Goal: Transaction & Acquisition: Purchase product/service

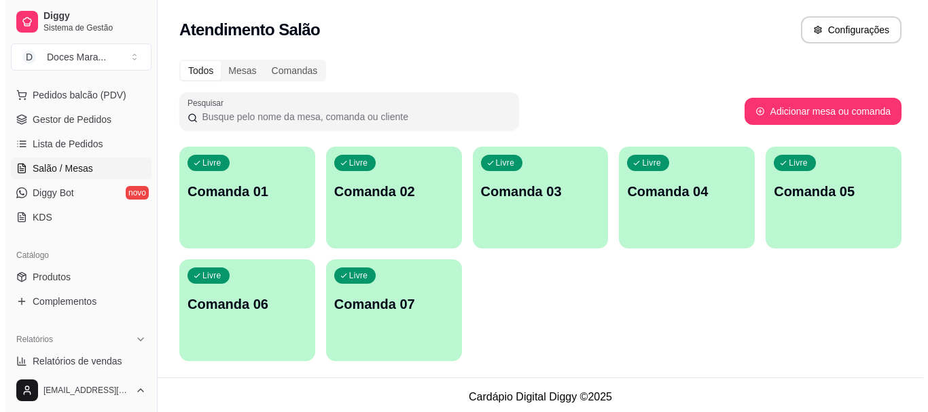
scroll to position [68, 0]
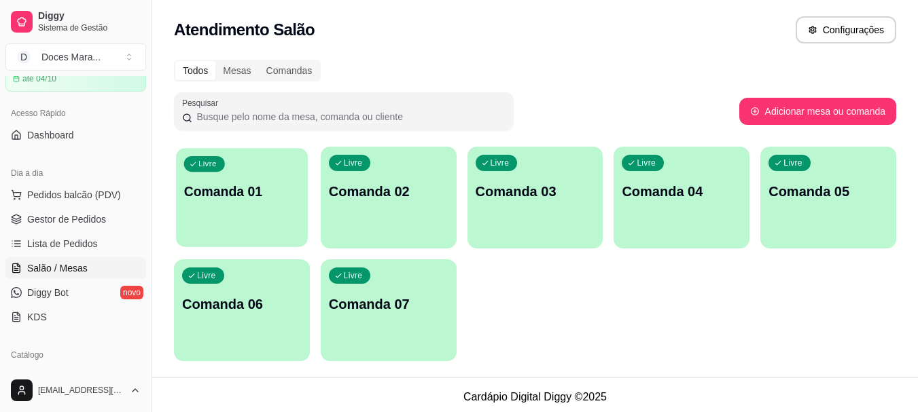
click at [260, 200] on p "Comanda 01" at bounding box center [242, 192] width 116 height 18
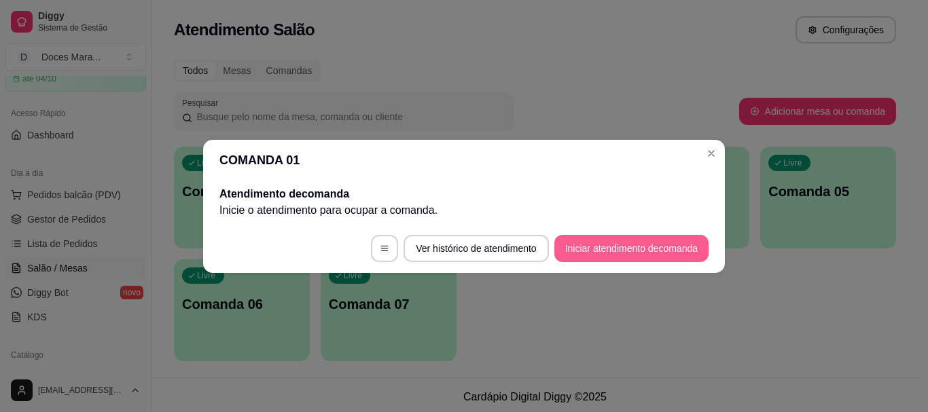
click at [585, 245] on button "Iniciar atendimento de comanda" at bounding box center [632, 248] width 154 height 27
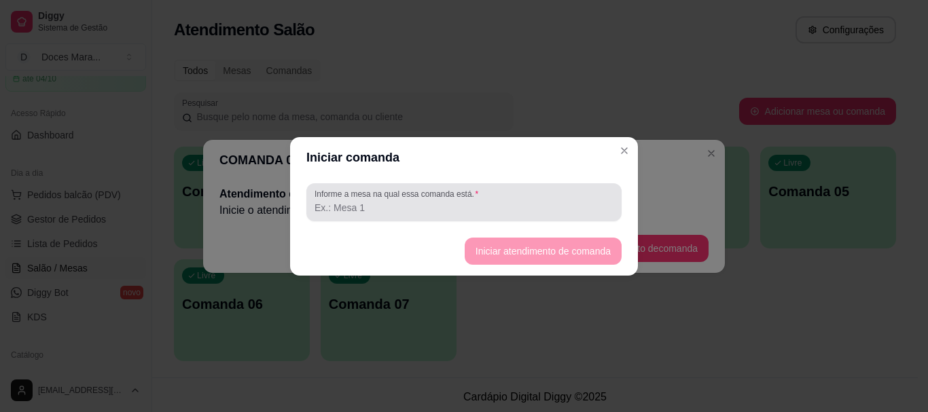
click at [432, 198] on label "Informe a mesa na qual essa comanda está." at bounding box center [399, 194] width 169 height 12
click at [432, 201] on input "Informe a mesa na qual essa comanda está." at bounding box center [464, 208] width 299 height 14
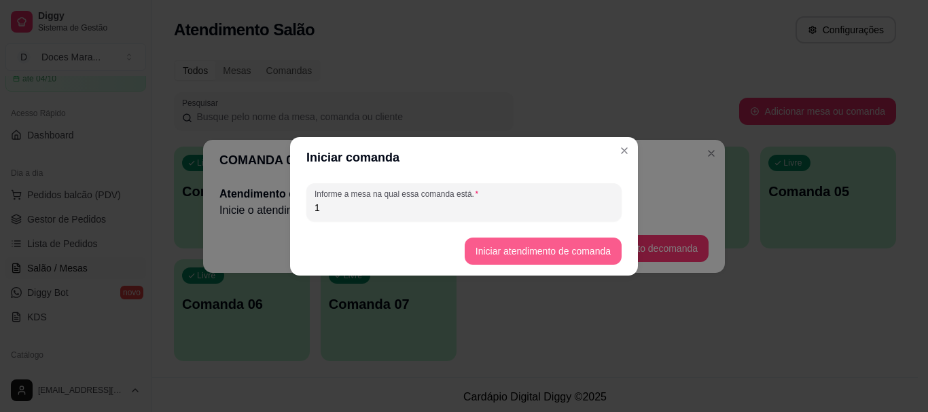
type input "1"
click at [520, 249] on button "Iniciar atendimento de comanda" at bounding box center [543, 251] width 152 height 27
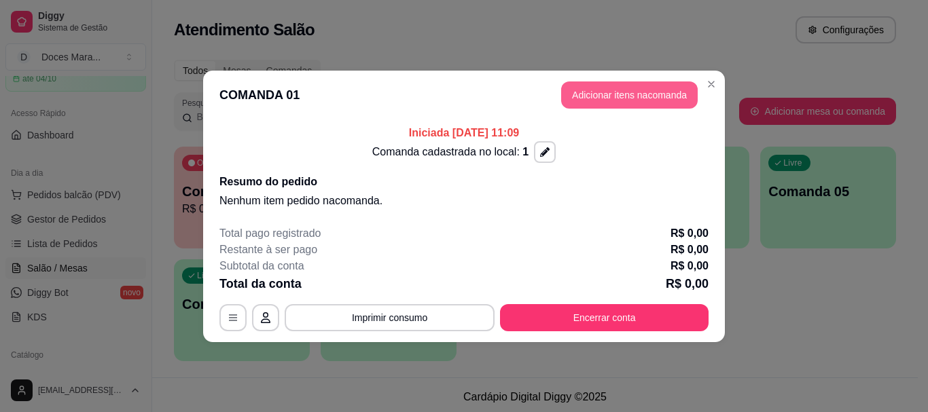
click at [606, 97] on button "Adicionar itens na comanda" at bounding box center [629, 95] width 137 height 27
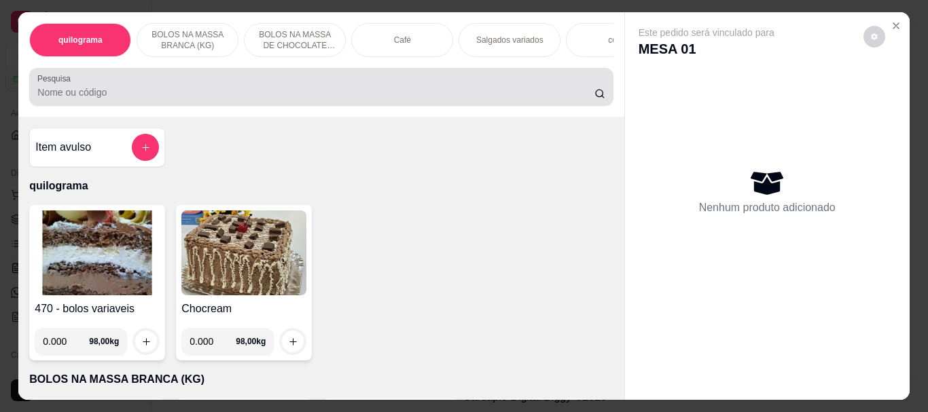
click at [124, 94] on input "Pesquisa" at bounding box center [315, 93] width 557 height 14
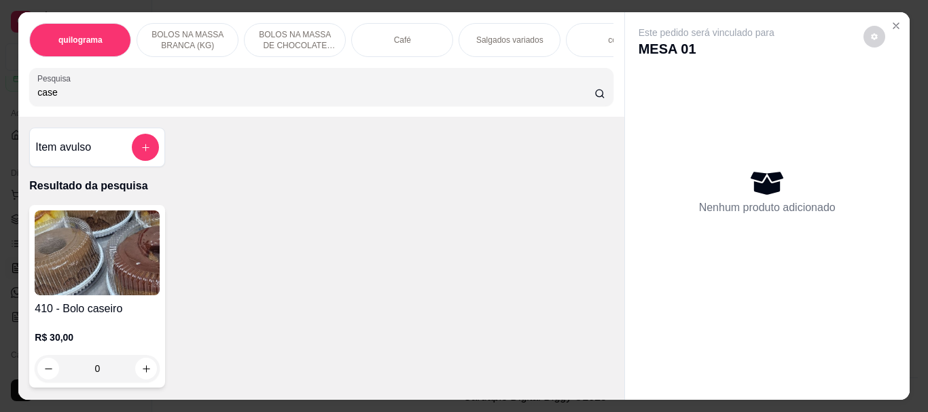
type input "case"
click at [90, 268] on img at bounding box center [97, 253] width 125 height 85
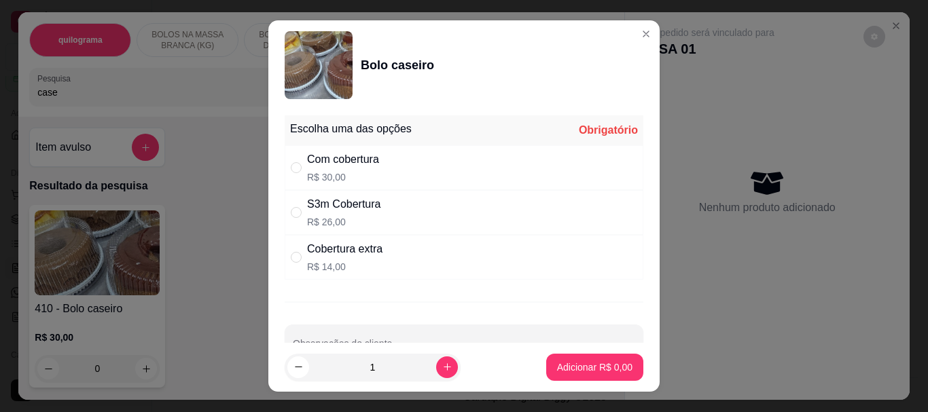
click at [311, 171] on p "R$ 30,00" at bounding box center [343, 178] width 72 height 14
radio input "true"
click at [556, 363] on p "Adicionar R$ 30,00" at bounding box center [592, 367] width 79 height 13
type input "1"
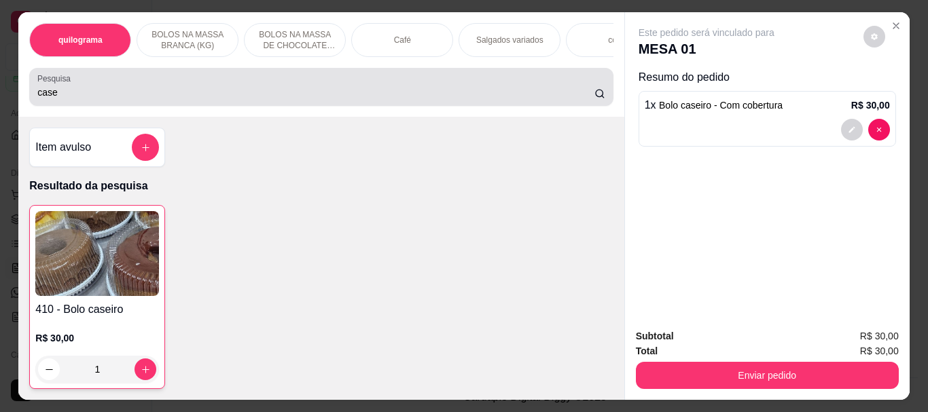
click at [212, 97] on input "case" at bounding box center [315, 93] width 557 height 14
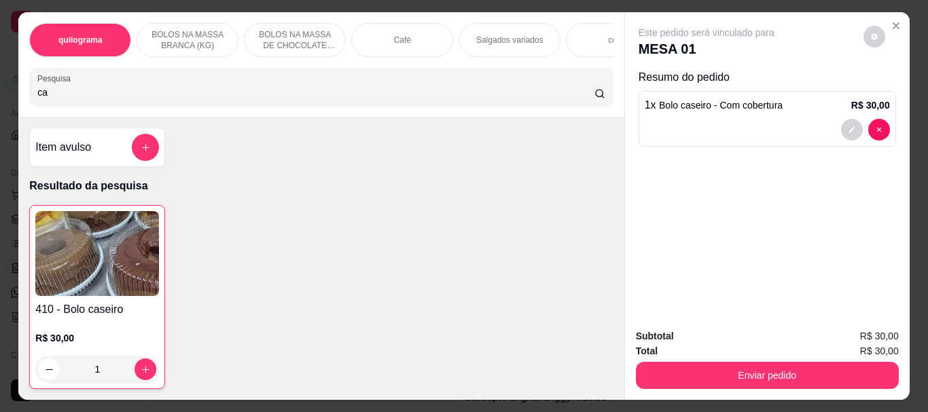
type input "c"
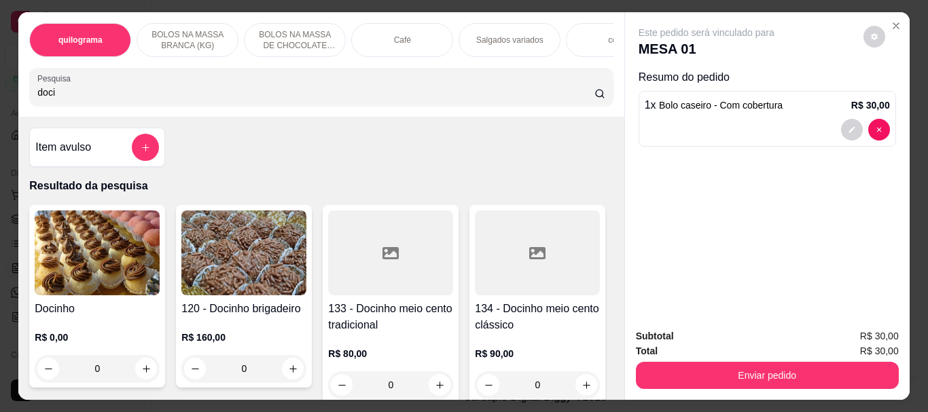
type input "doci"
click at [88, 245] on img at bounding box center [97, 253] width 125 height 85
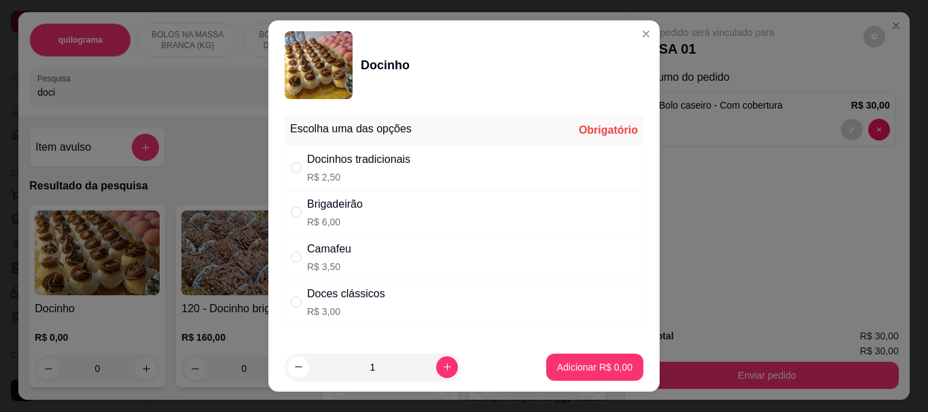
click at [302, 164] on div "" at bounding box center [299, 167] width 16 height 15
radio input "true"
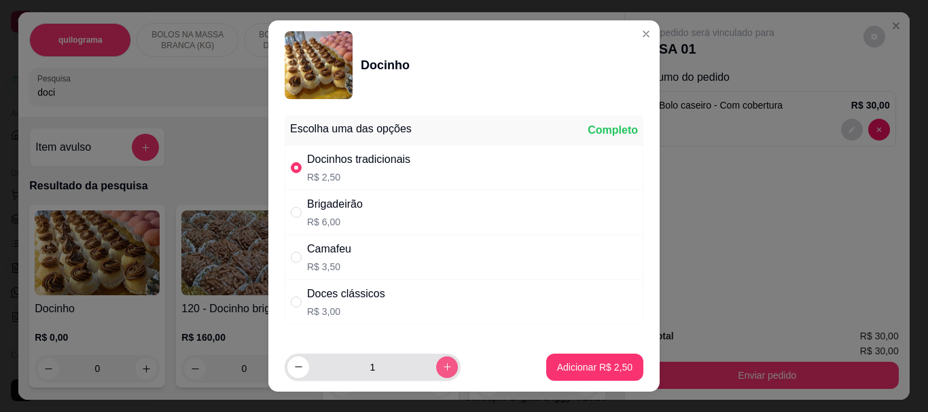
click at [442, 372] on icon "increase-product-quantity" at bounding box center [447, 367] width 10 height 10
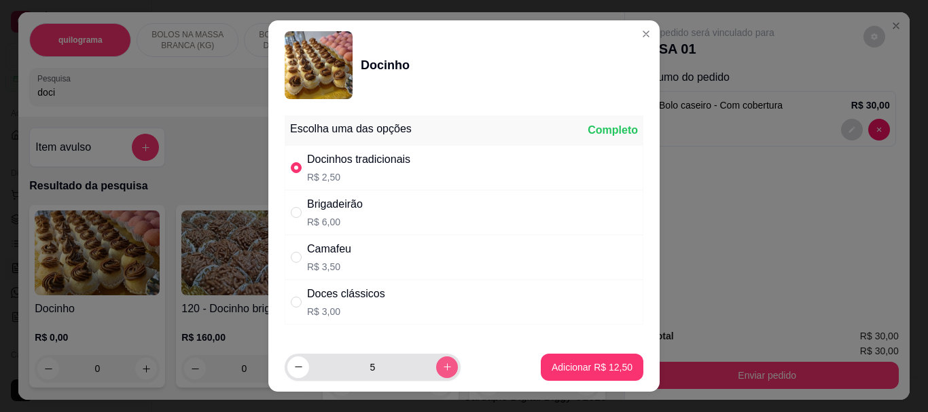
type input "6"
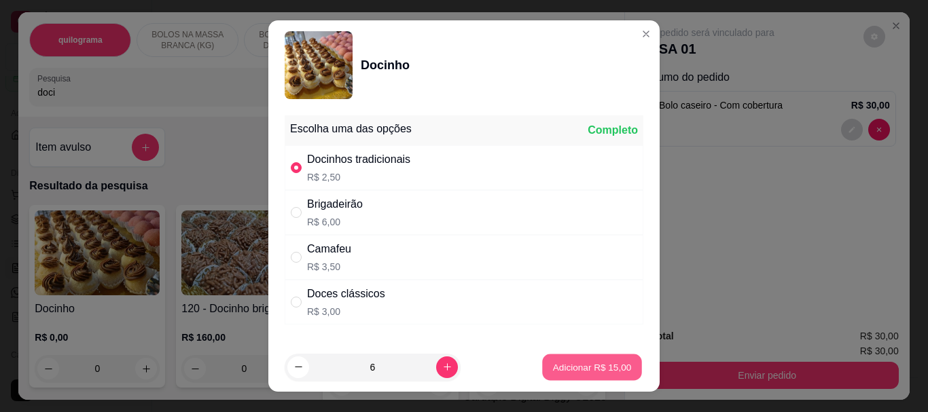
click at [553, 365] on p "Adicionar R$ 15,00" at bounding box center [592, 367] width 79 height 13
type input "6"
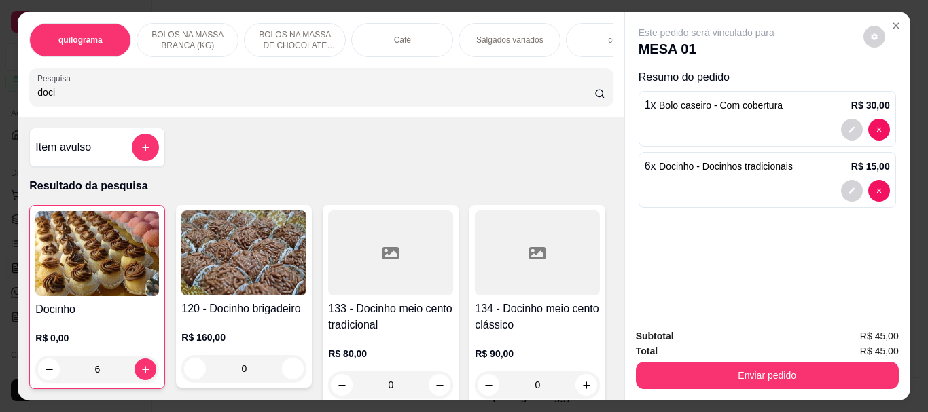
click at [215, 90] on input "doci" at bounding box center [315, 93] width 557 height 14
type input "d"
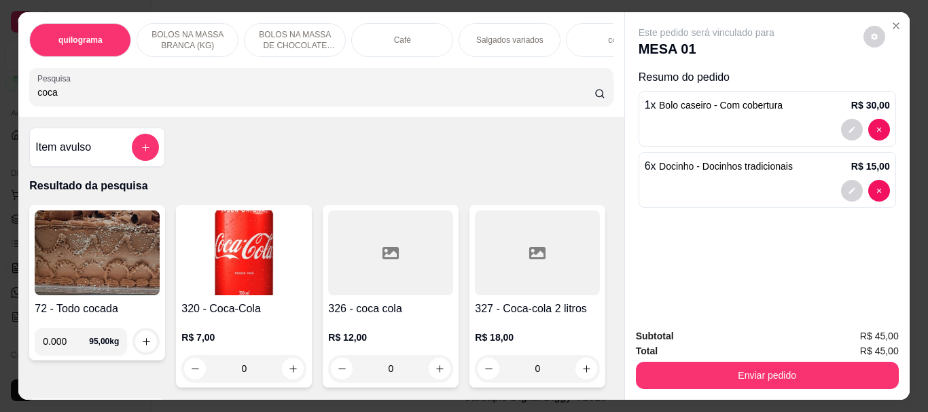
type input "coca"
click at [238, 265] on img at bounding box center [243, 253] width 125 height 85
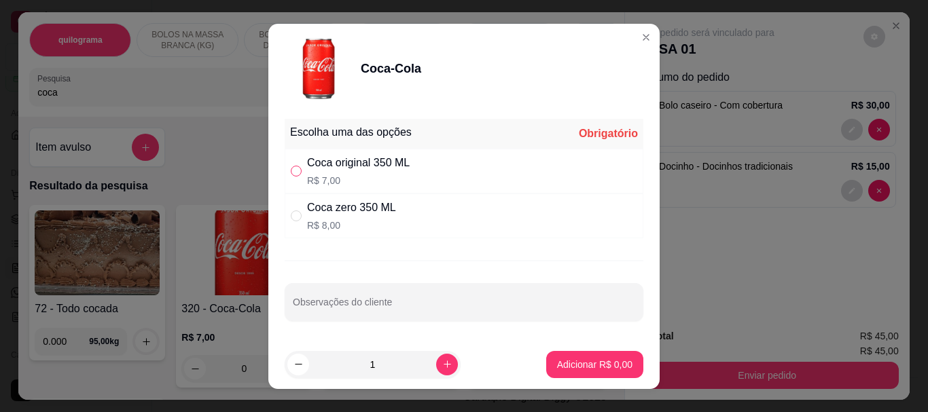
click at [291, 166] on input "" at bounding box center [296, 171] width 11 height 11
radio input "true"
click at [570, 365] on p "Adicionar R$ 7,00" at bounding box center [594, 365] width 75 height 14
type input "1"
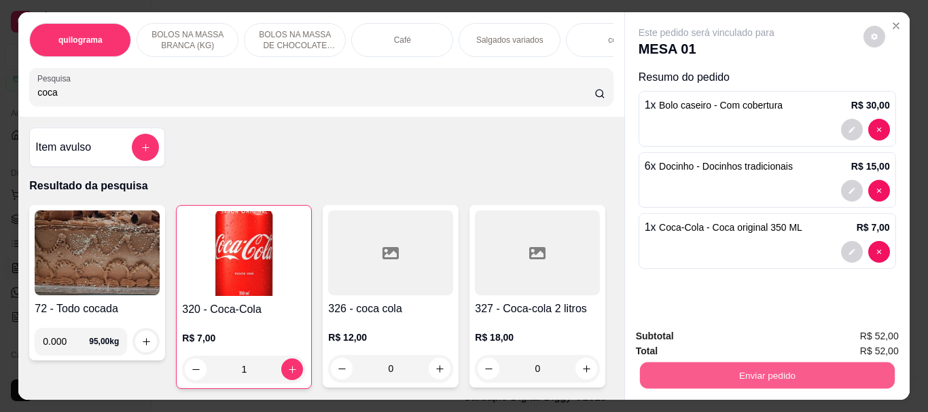
click at [741, 365] on button "Enviar pedido" at bounding box center [766, 375] width 255 height 27
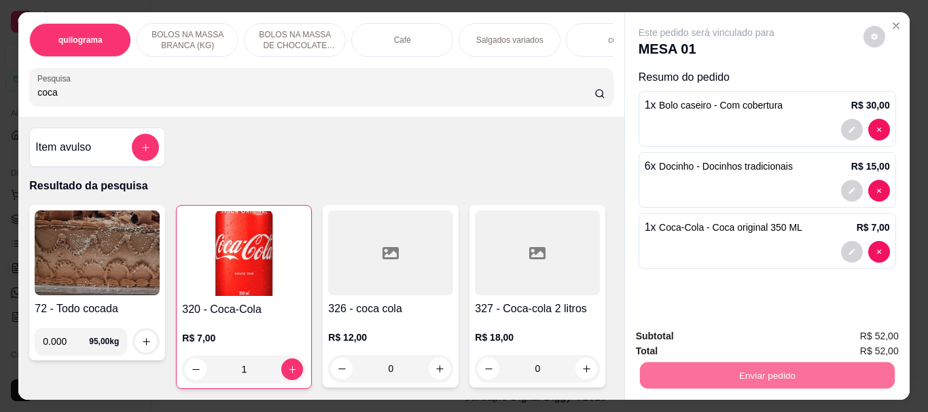
click at [850, 334] on button "Enviar pedido" at bounding box center [863, 337] width 77 height 26
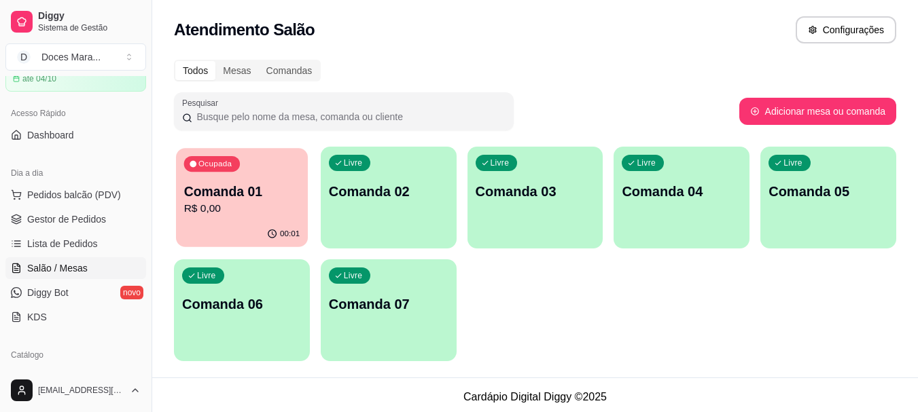
click at [256, 197] on p "Comanda 01" at bounding box center [242, 192] width 116 height 18
click at [50, 193] on span "Pedidos balcão (PDV)" at bounding box center [74, 195] width 94 height 14
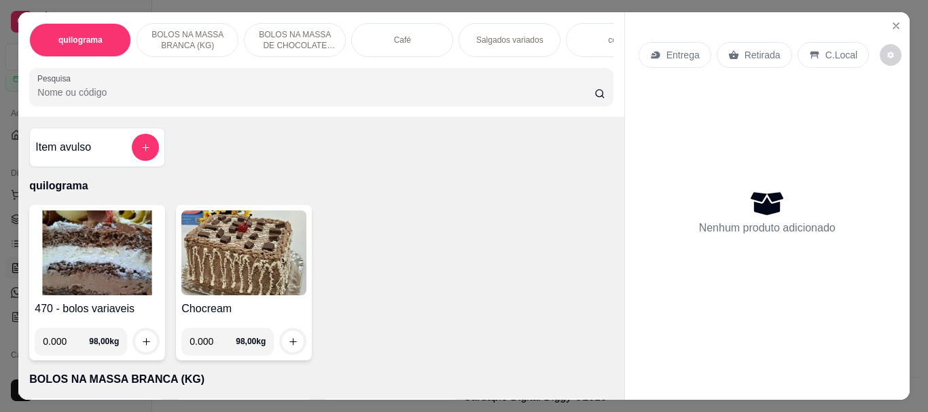
click at [406, 51] on div "Café" at bounding box center [402, 40] width 102 height 34
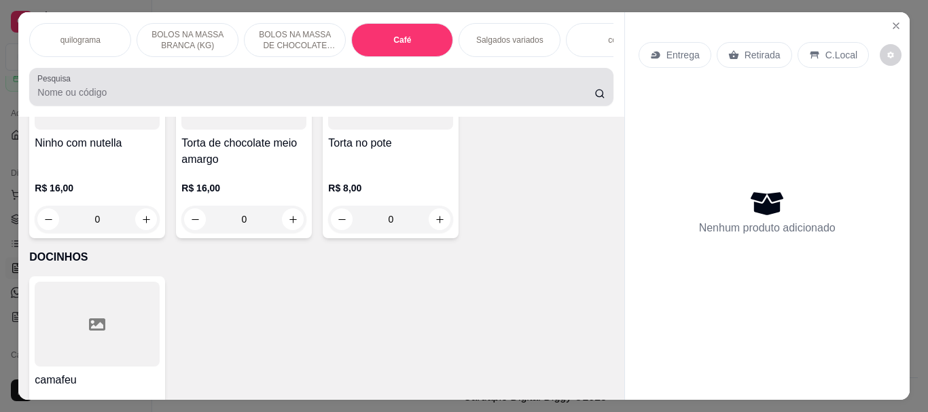
scroll to position [36, 0]
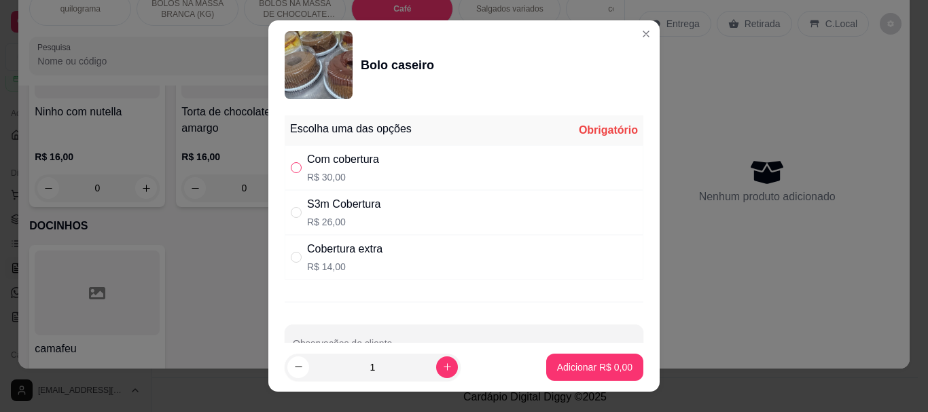
click at [292, 168] on input "" at bounding box center [296, 167] width 11 height 11
radio input "true"
click at [555, 366] on p "Adicionar R$ 30,00" at bounding box center [592, 367] width 79 height 13
type input "1"
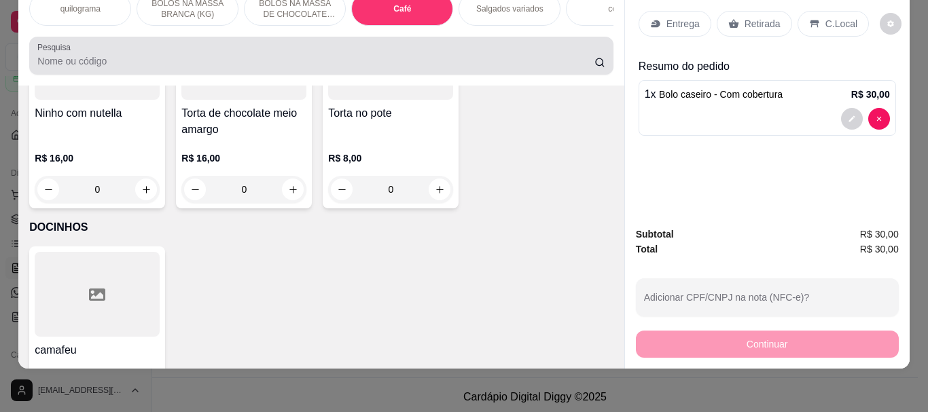
click at [41, 57] on input "Pesquisa" at bounding box center [315, 61] width 557 height 14
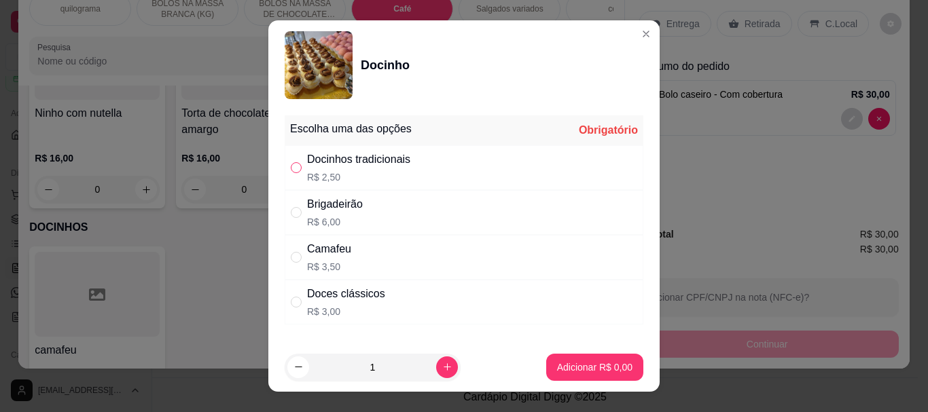
click at [296, 166] on input "" at bounding box center [296, 167] width 11 height 11
radio input "true"
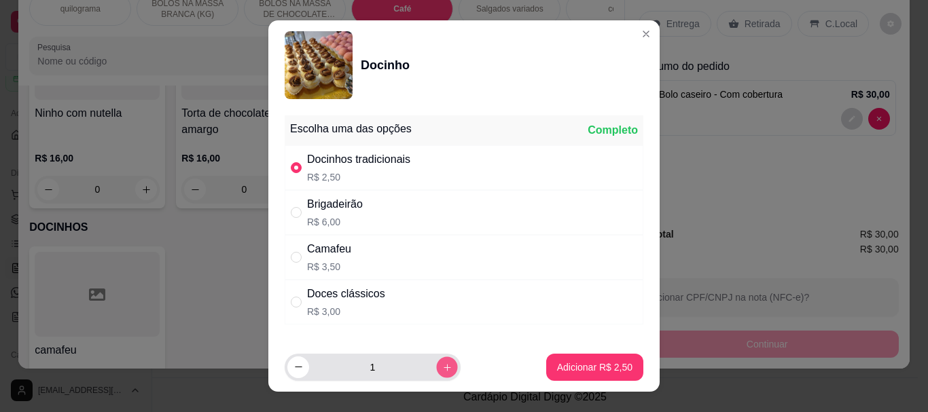
click at [442, 362] on icon "increase-product-quantity" at bounding box center [447, 367] width 10 height 10
click at [442, 363] on icon "increase-product-quantity" at bounding box center [447, 367] width 10 height 10
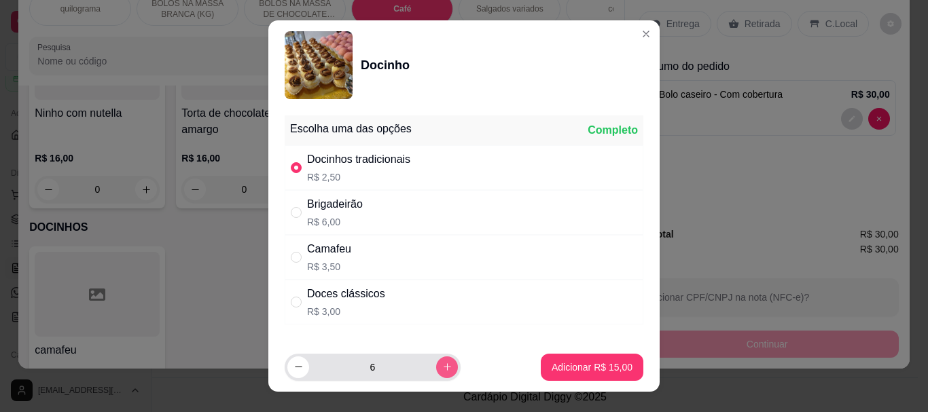
click at [442, 363] on icon "increase-product-quantity" at bounding box center [447, 367] width 10 height 10
type input "10"
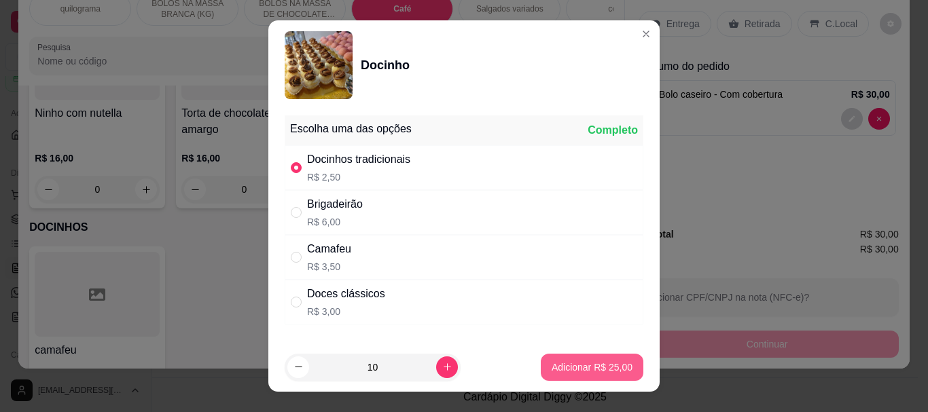
click at [579, 366] on p "Adicionar R$ 25,00" at bounding box center [592, 368] width 81 height 14
type input "10"
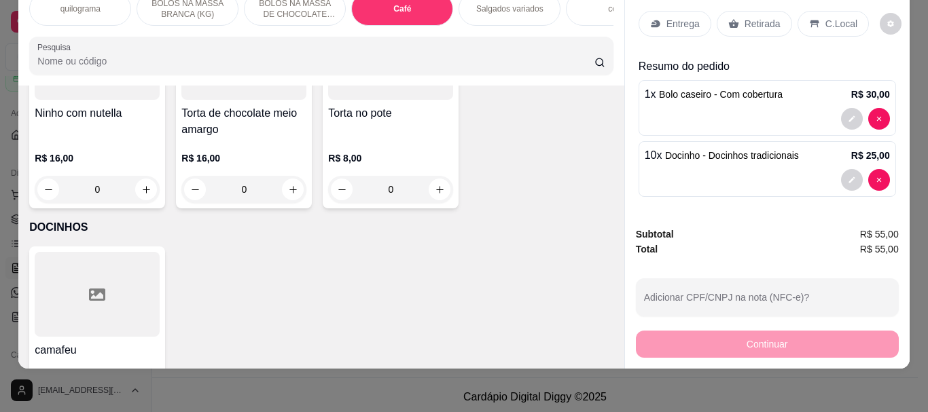
click at [756, 17] on p "Retirada" at bounding box center [763, 24] width 36 height 14
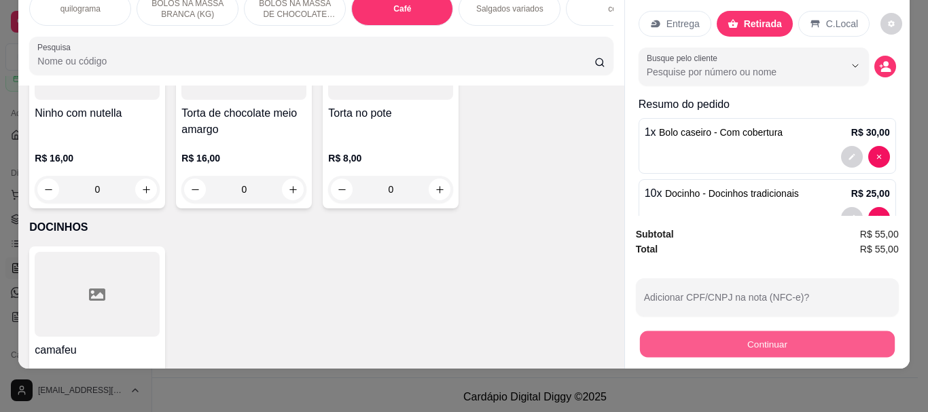
click at [770, 331] on button "Continuar" at bounding box center [766, 344] width 255 height 27
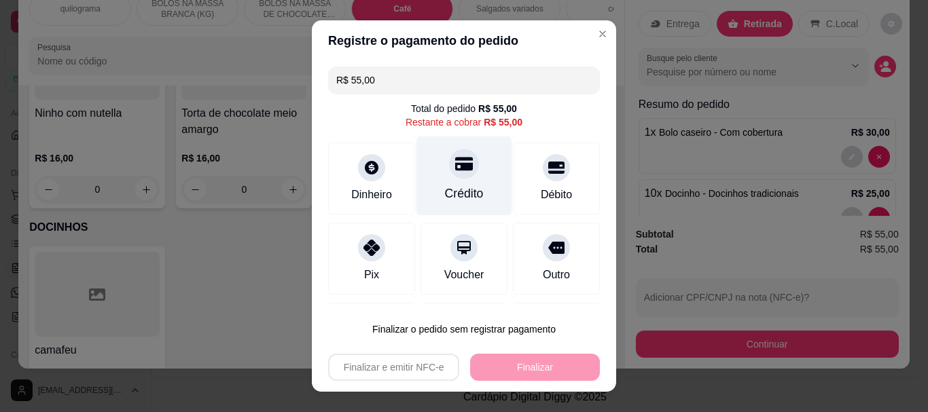
click at [458, 187] on div "Crédito" at bounding box center [464, 195] width 39 height 18
type input "R$ 0,00"
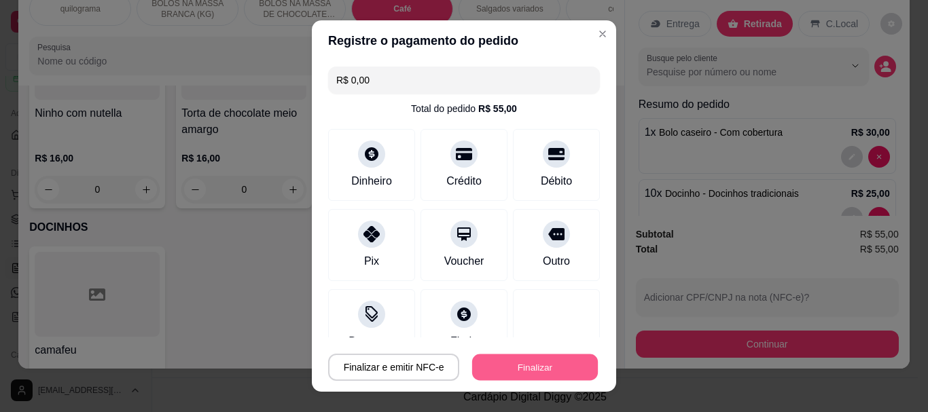
click at [535, 366] on button "Finalizar" at bounding box center [535, 367] width 126 height 27
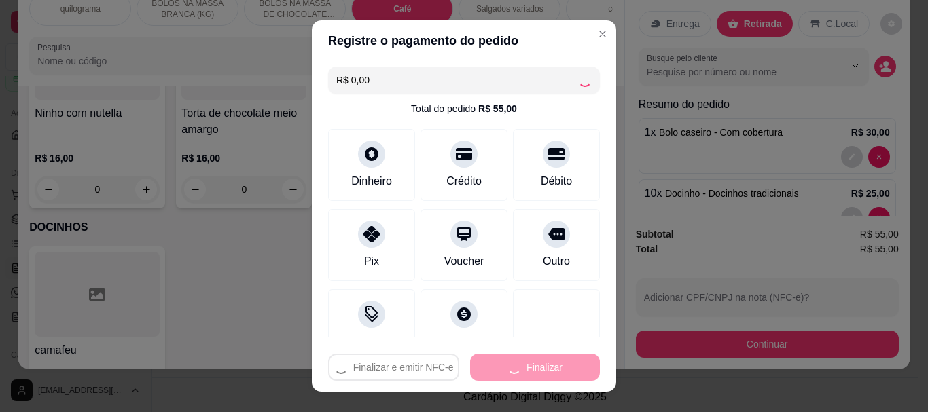
type input "0"
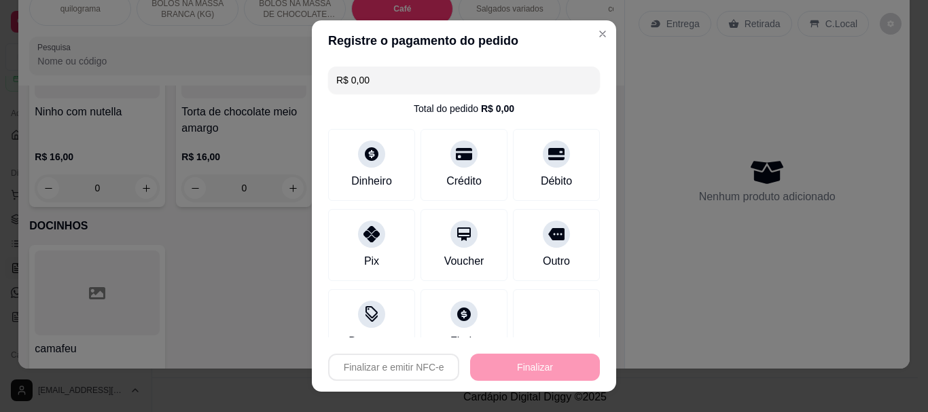
type input "-R$ 55,00"
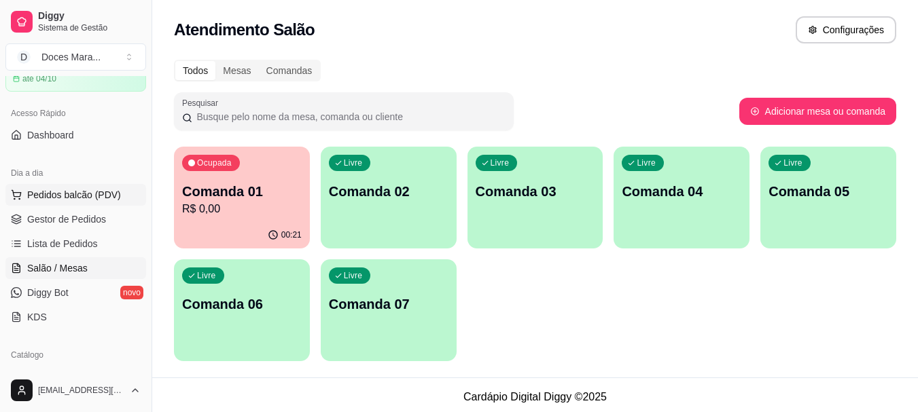
click at [88, 194] on span "Pedidos balcão (PDV)" at bounding box center [74, 195] width 94 height 14
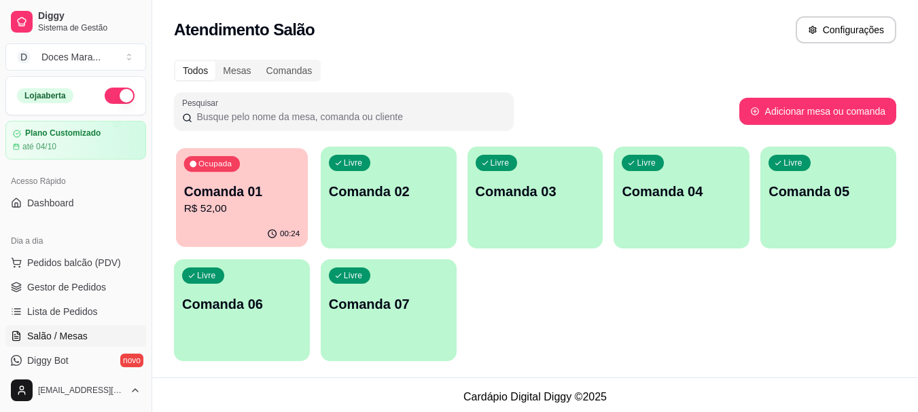
click at [243, 205] on p "R$ 52,00" at bounding box center [242, 209] width 116 height 16
